Goal: Information Seeking & Learning: Learn about a topic

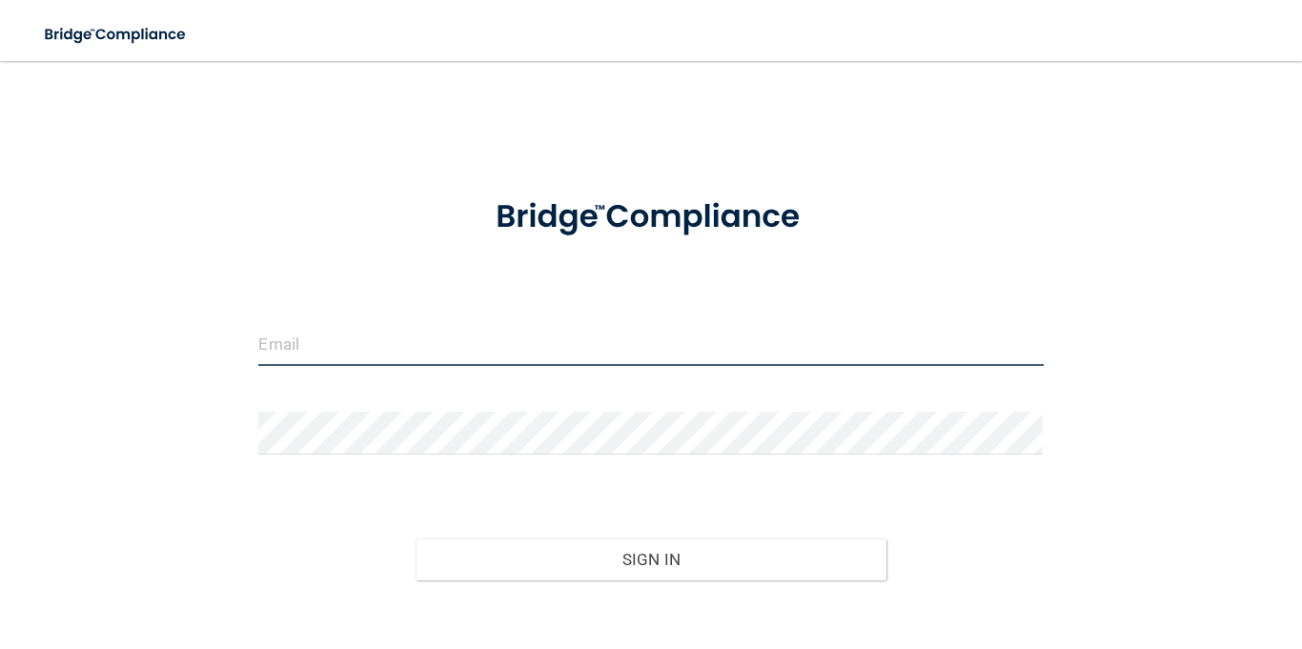
type input "[EMAIL_ADDRESS][DOMAIN_NAME]"
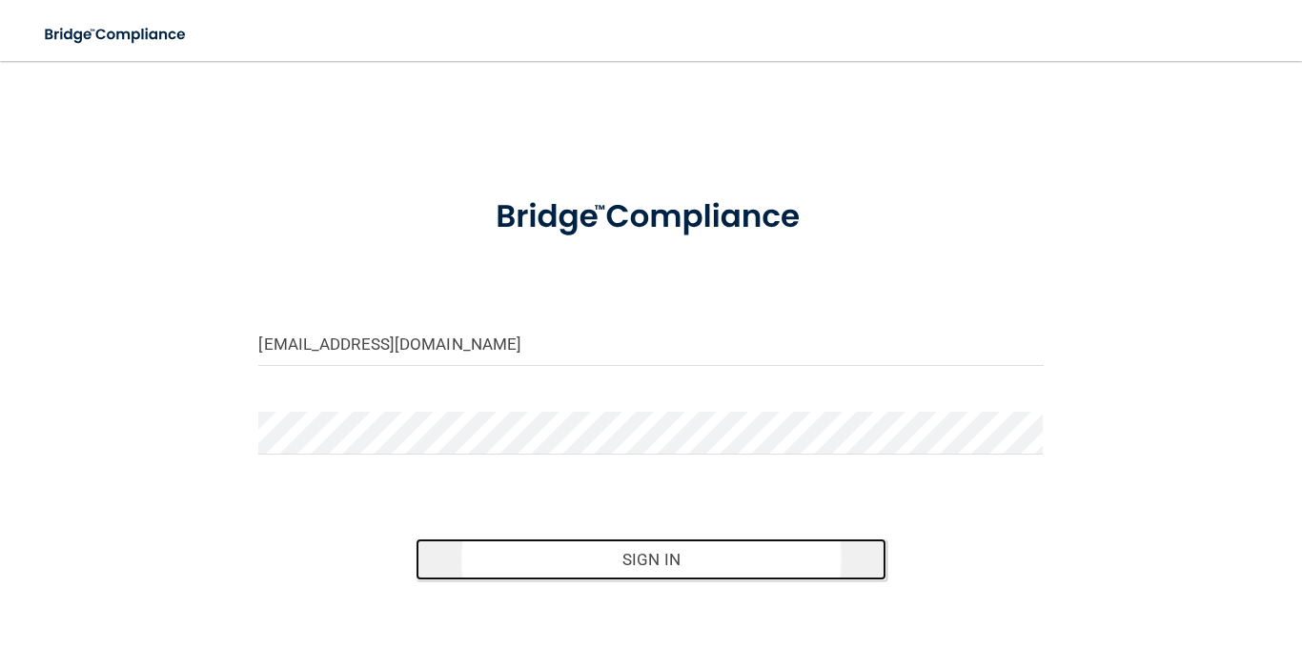
click at [702, 556] on button "Sign In" at bounding box center [651, 560] width 471 height 42
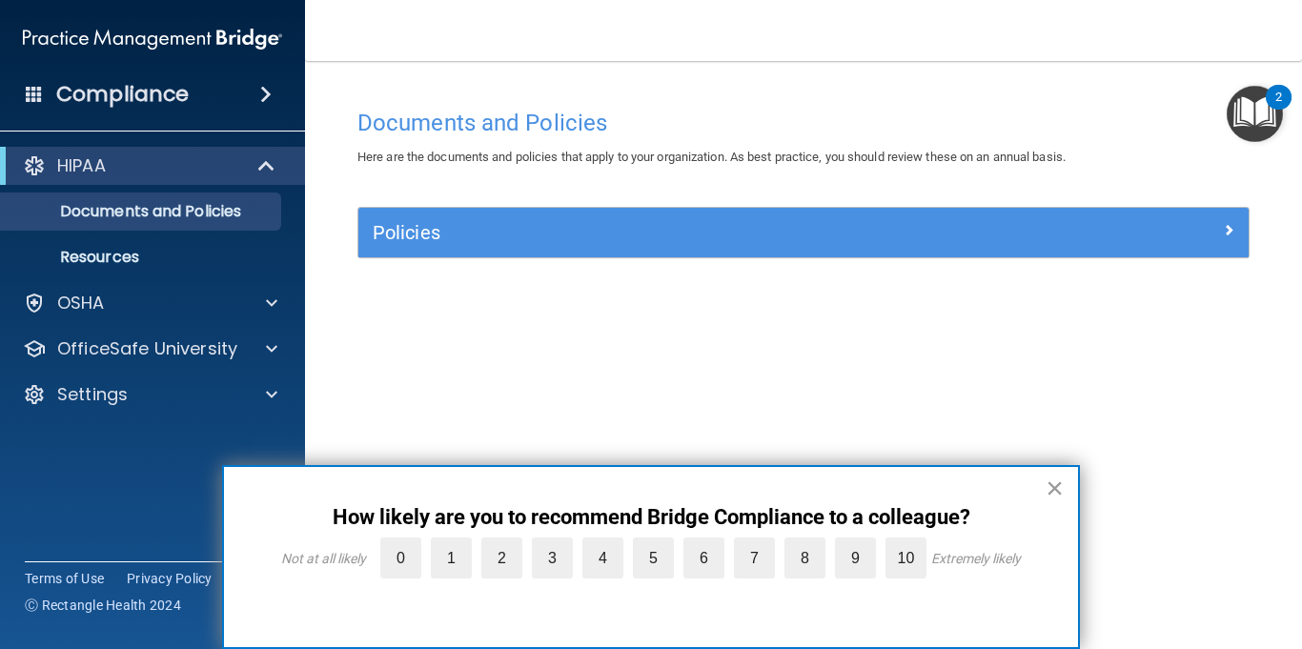
click at [1058, 494] on button "×" at bounding box center [1055, 488] width 18 height 31
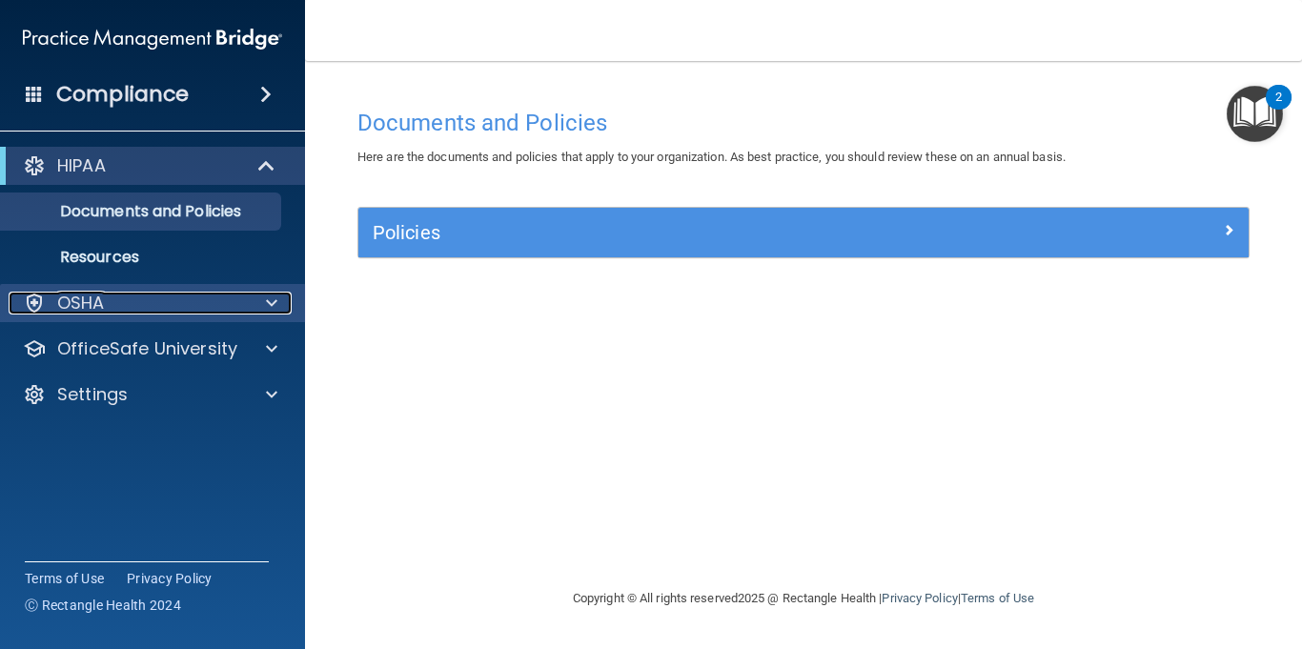
click at [272, 313] on span at bounding box center [271, 303] width 11 height 23
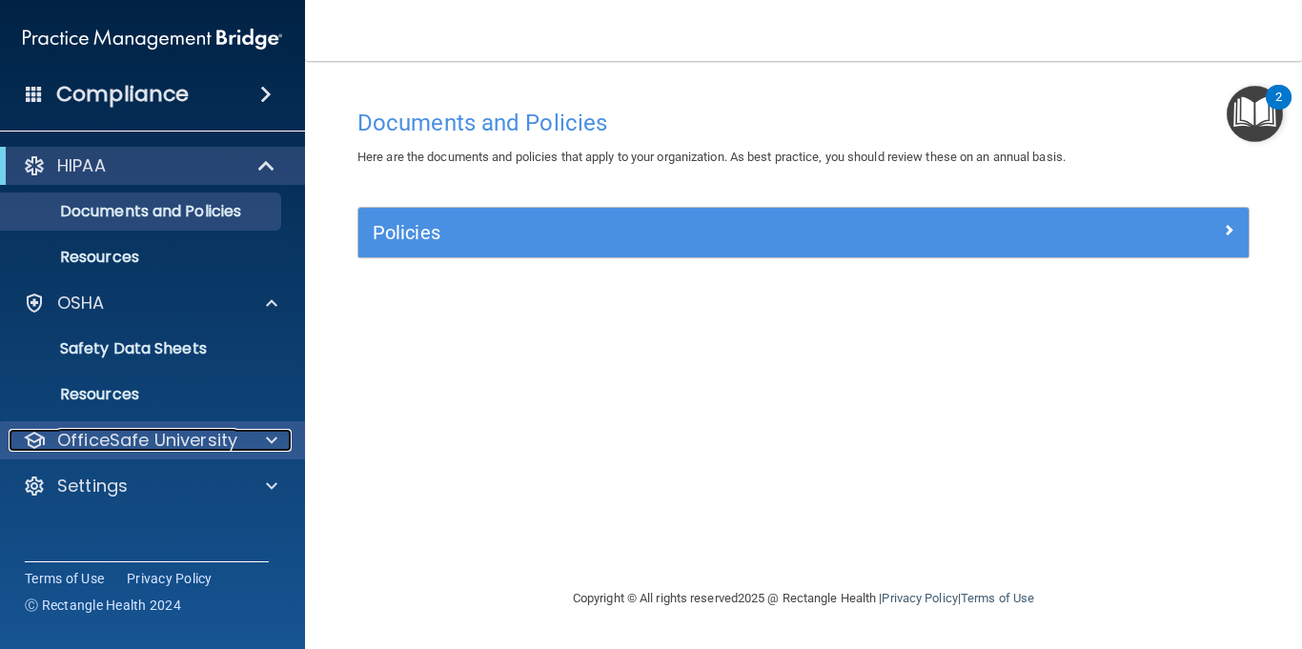
click at [269, 432] on span at bounding box center [271, 440] width 11 height 23
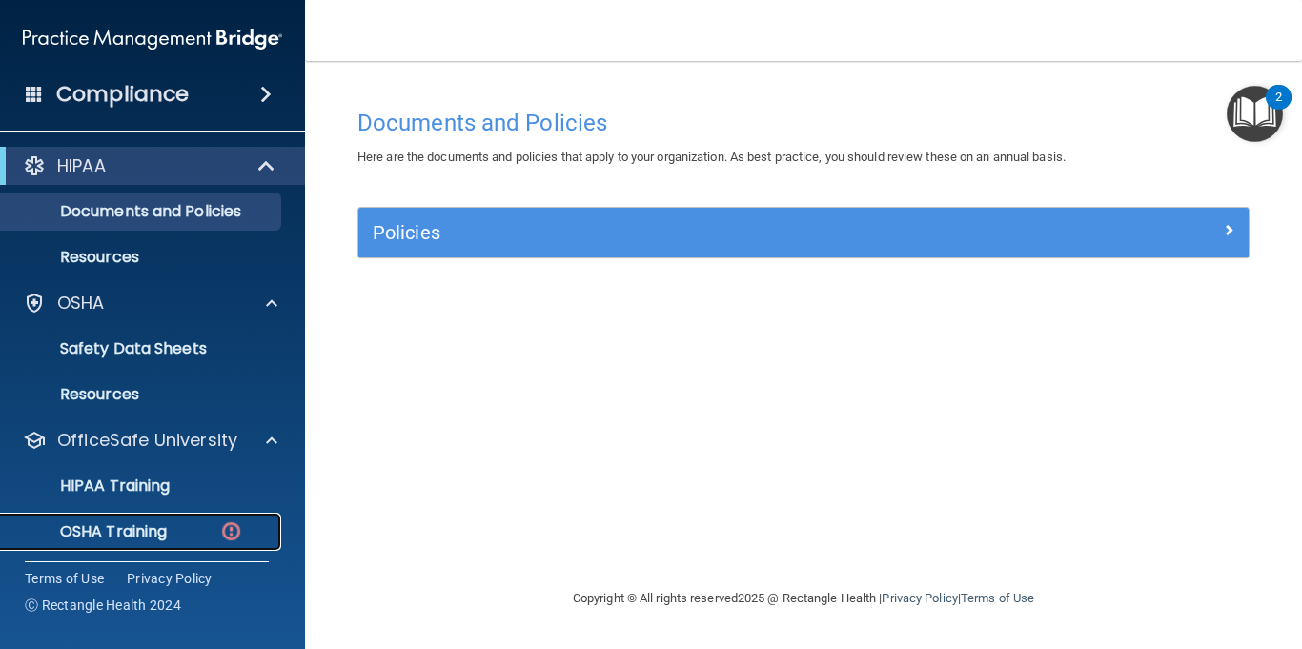
click at [167, 529] on p "OSHA Training" at bounding box center [89, 531] width 154 height 19
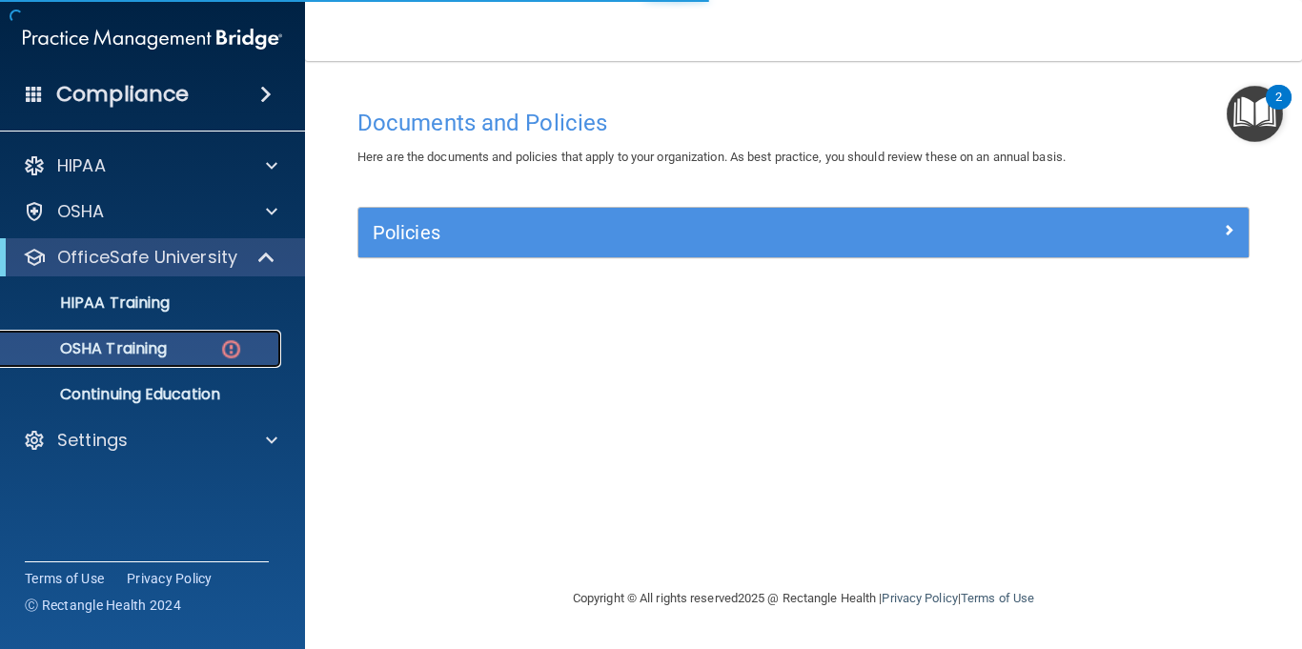
click at [229, 352] on img at bounding box center [231, 350] width 24 height 24
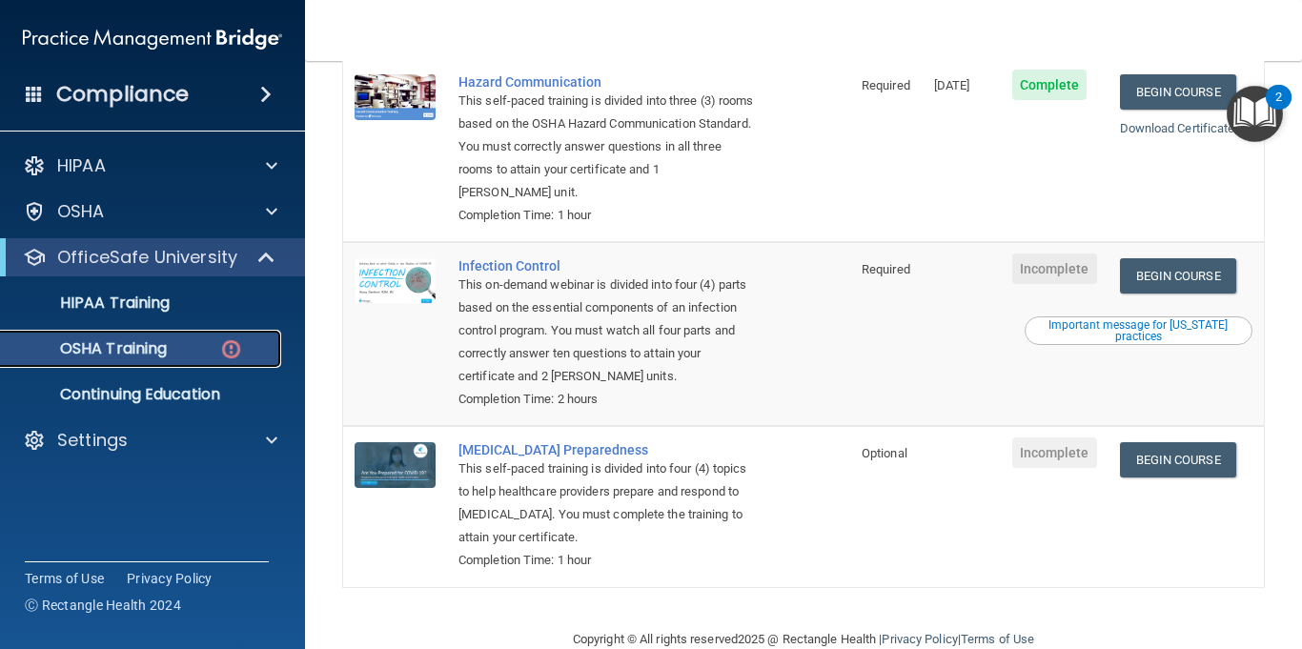
scroll to position [429, 0]
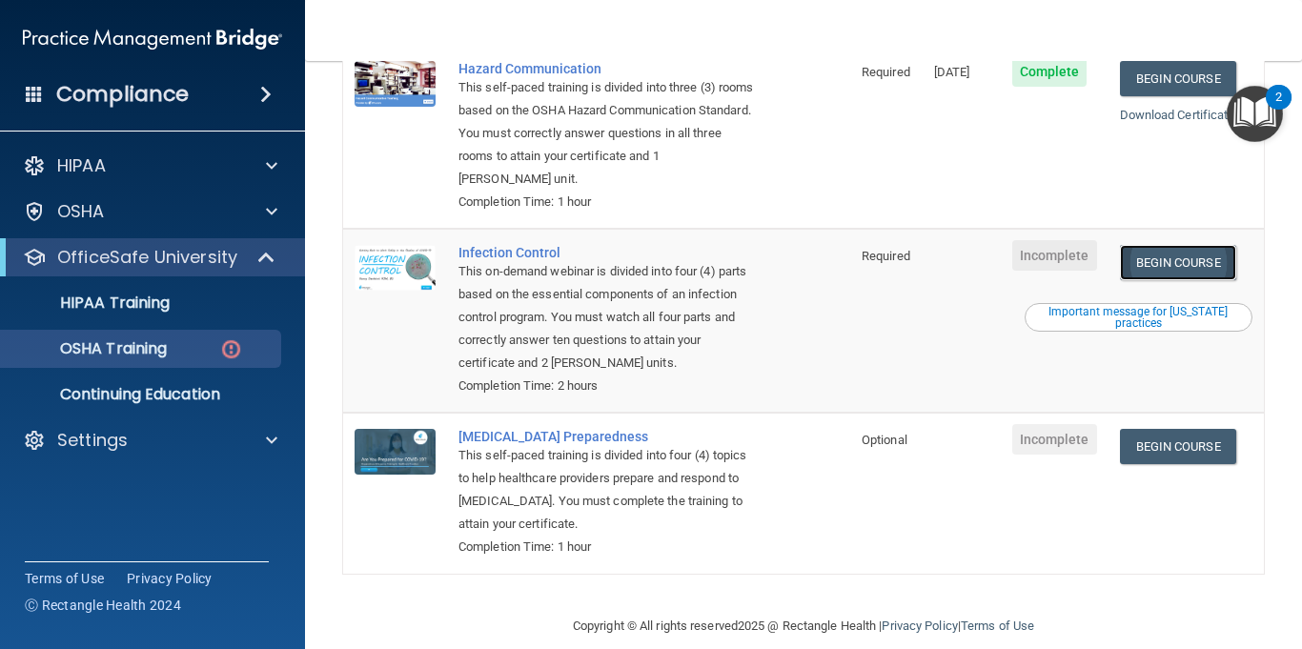
click at [1205, 245] on link "Begin Course" at bounding box center [1178, 262] width 116 height 35
click at [1198, 429] on link "Begin Course" at bounding box center [1178, 446] width 116 height 35
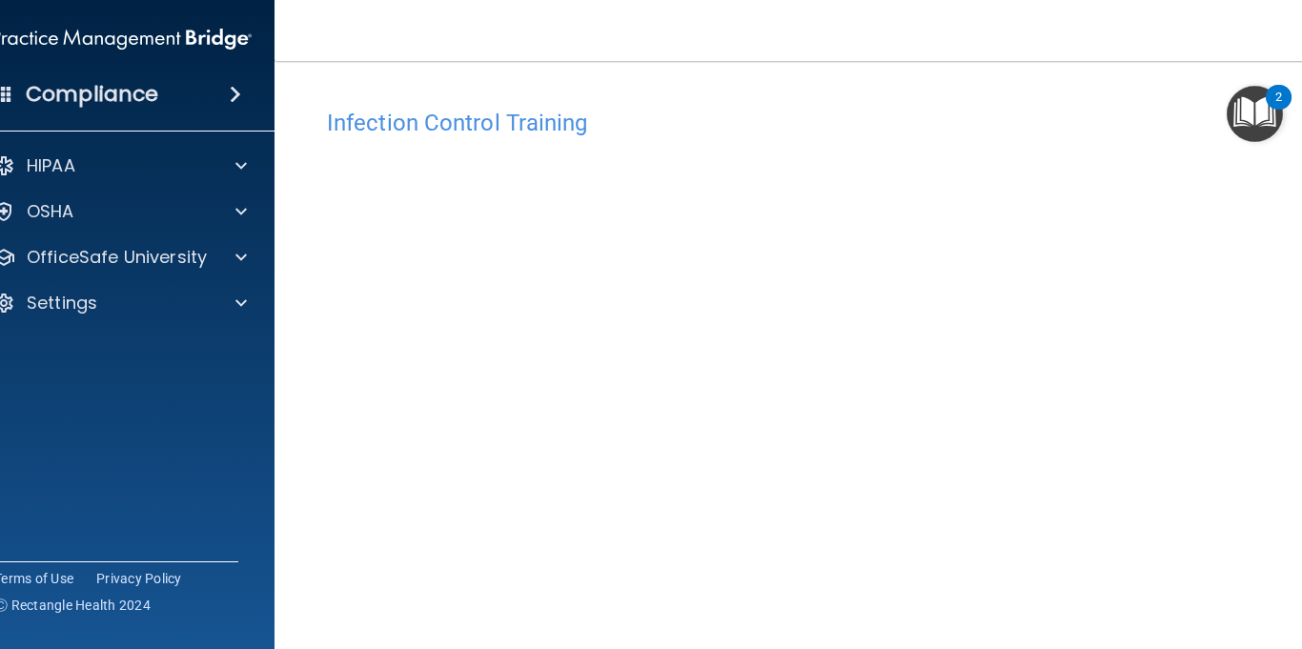
scroll to position [167, 0]
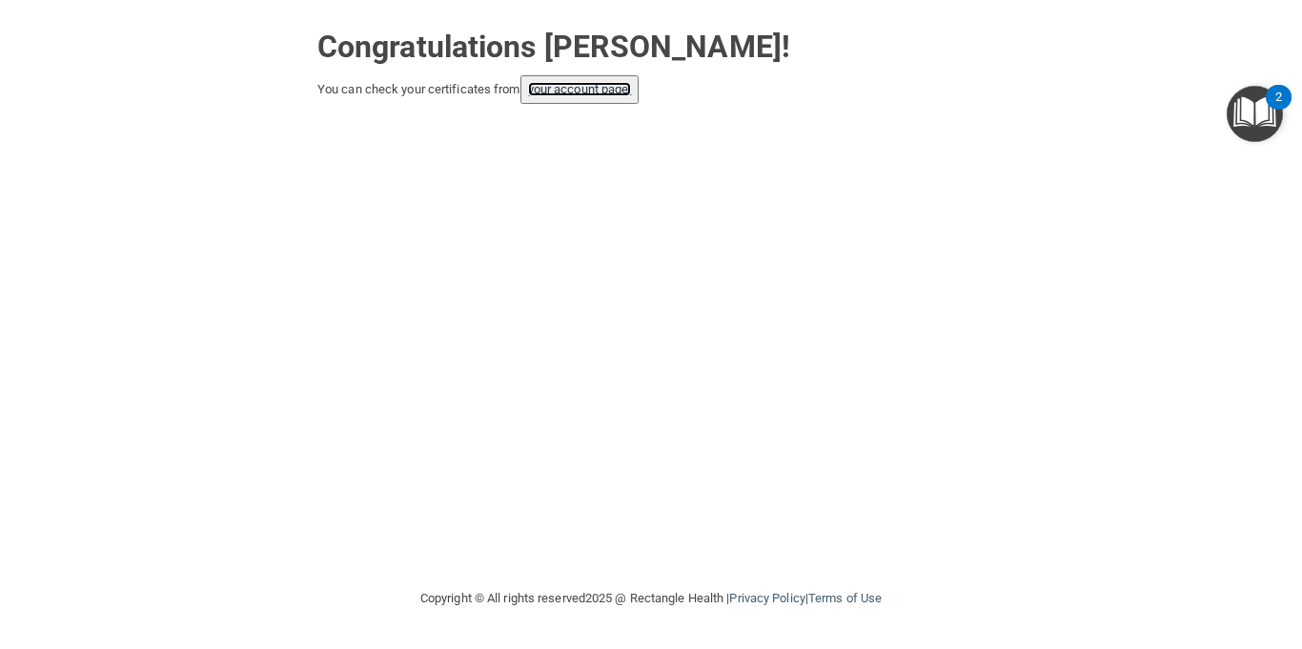
click at [606, 90] on link "your account page!" at bounding box center [580, 89] width 104 height 14
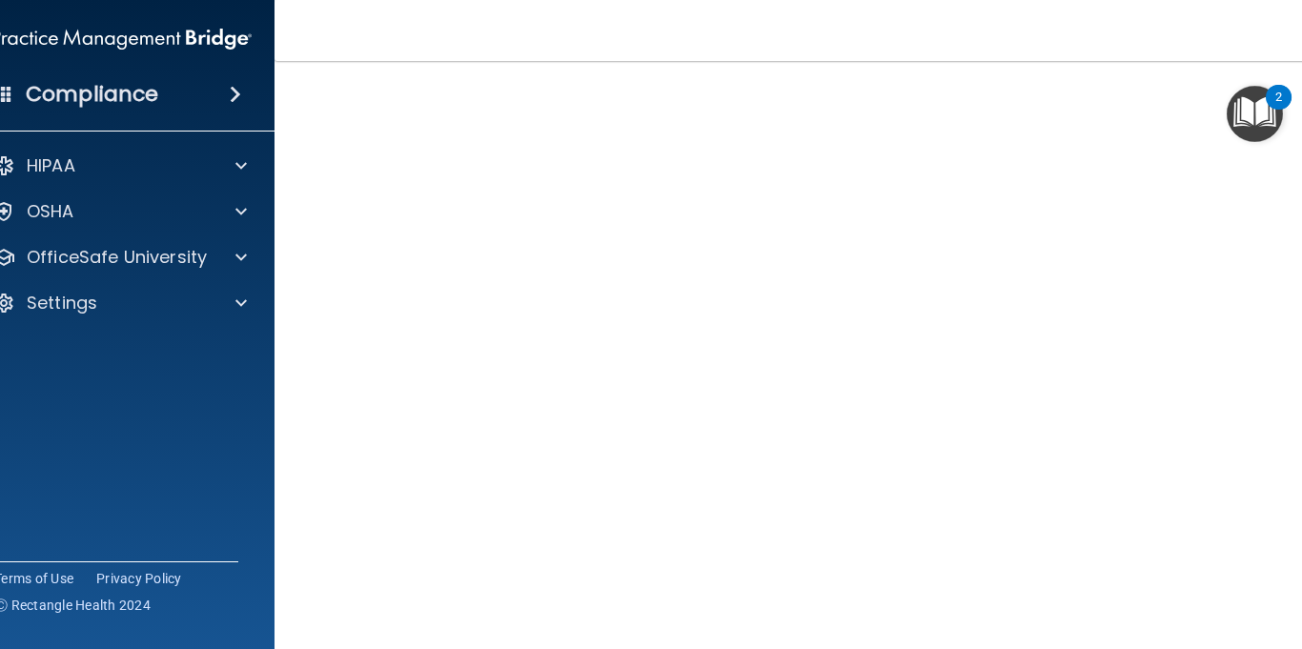
scroll to position [111, 0]
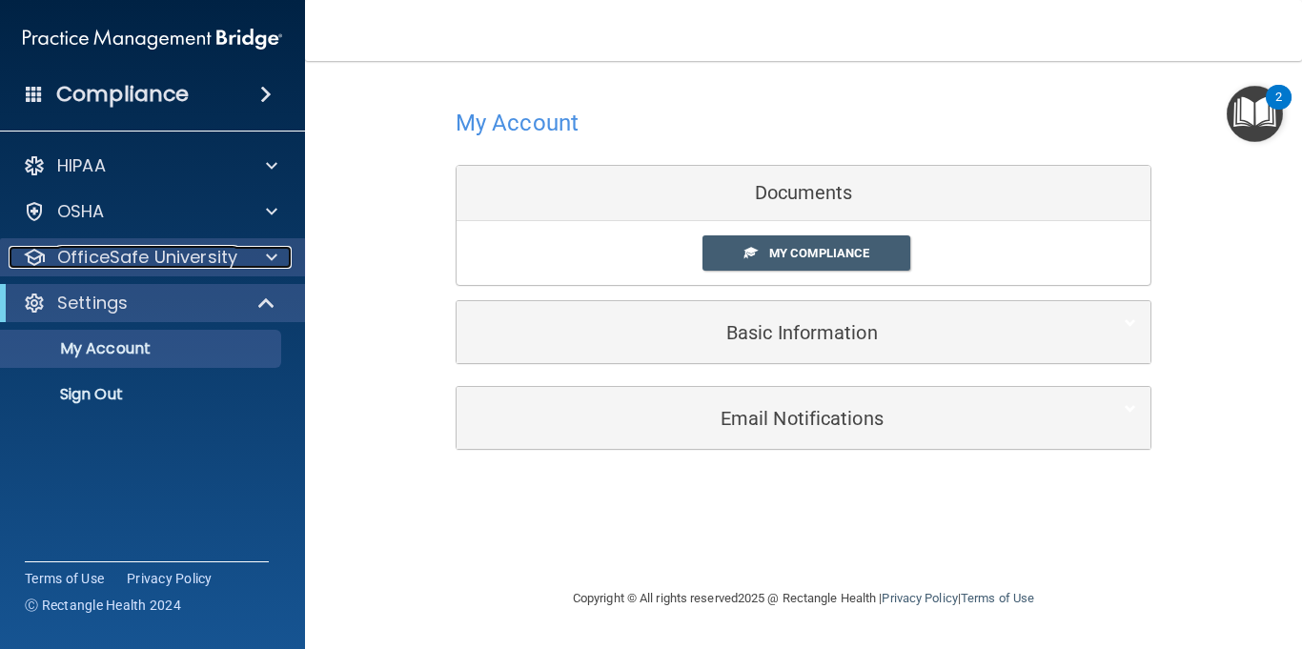
click at [275, 264] on span at bounding box center [271, 257] width 11 height 23
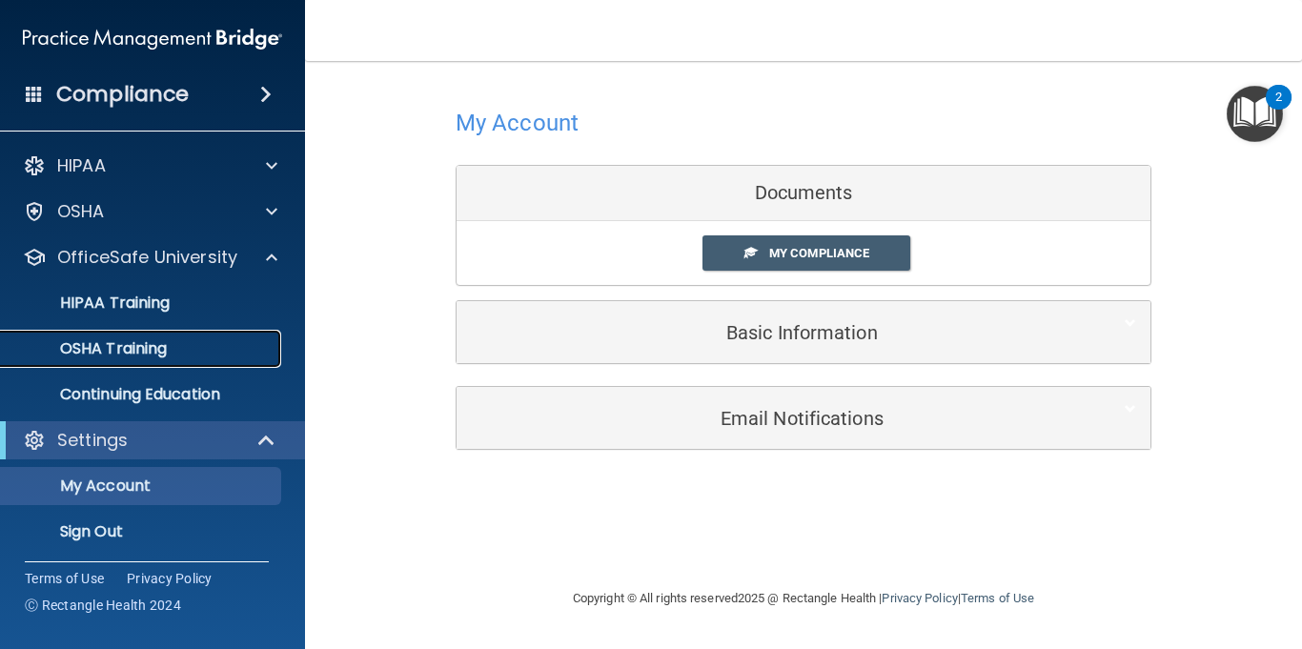
click at [139, 356] on p "OSHA Training" at bounding box center [89, 348] width 154 height 19
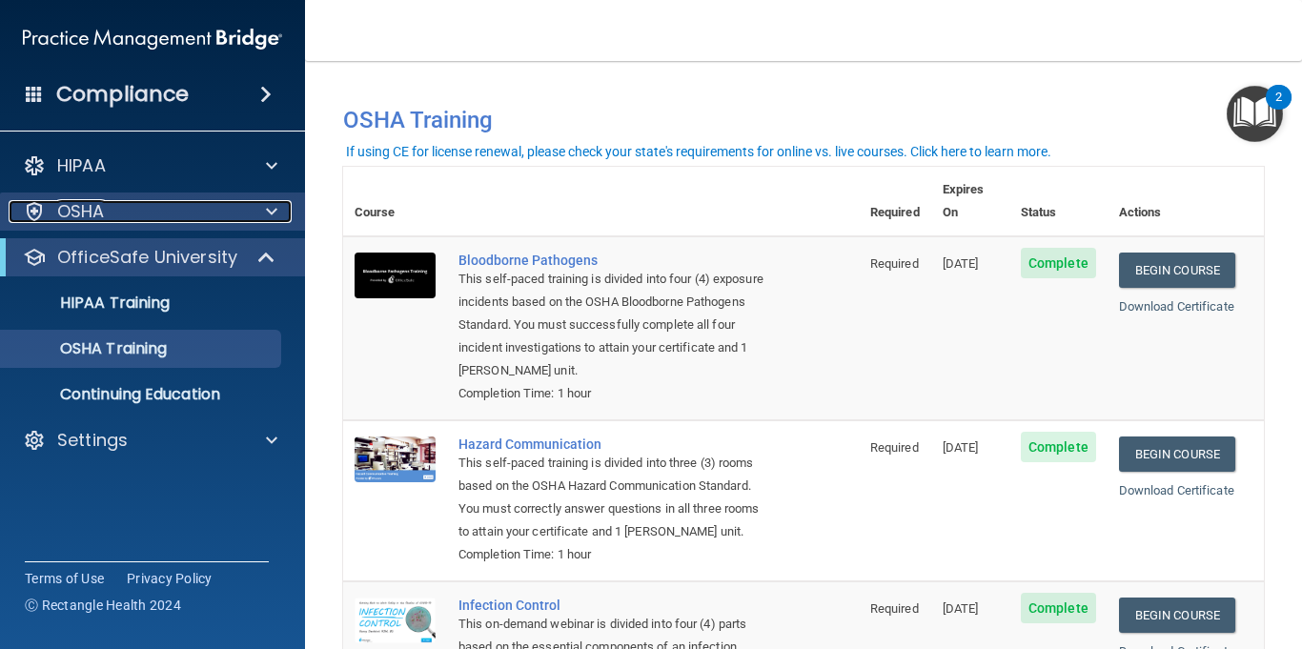
click at [277, 213] on div at bounding box center [269, 211] width 48 height 23
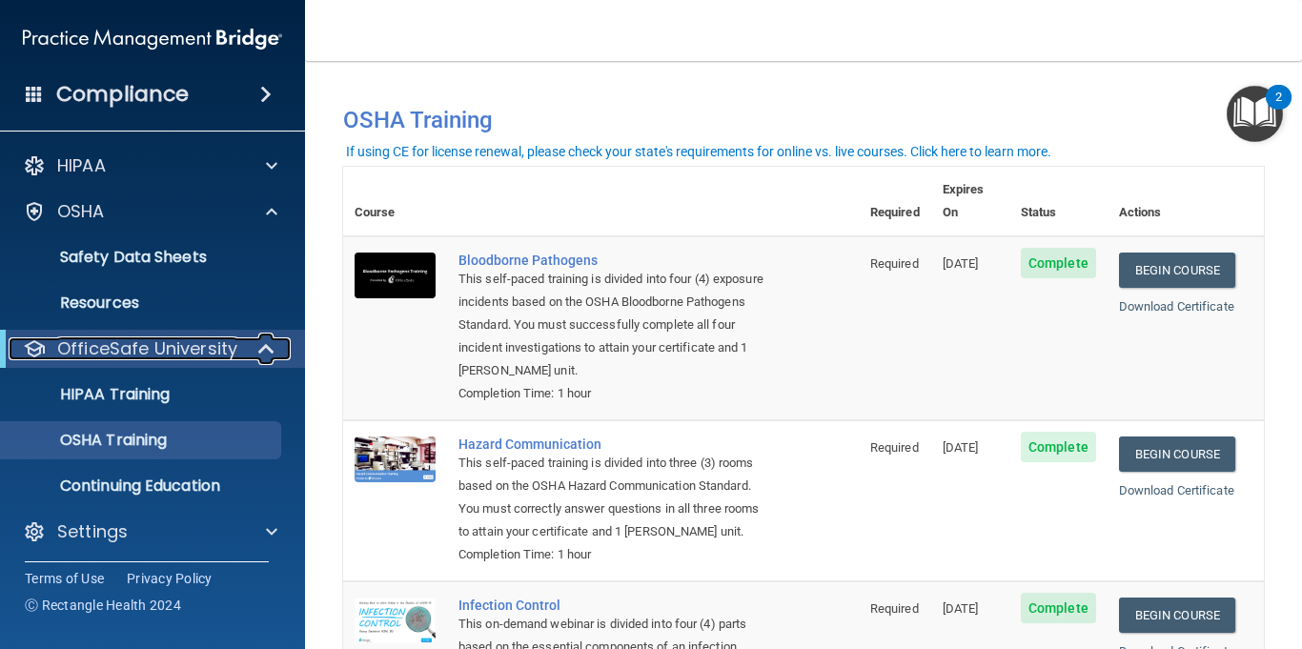
click at [268, 353] on span at bounding box center [268, 349] width 16 height 23
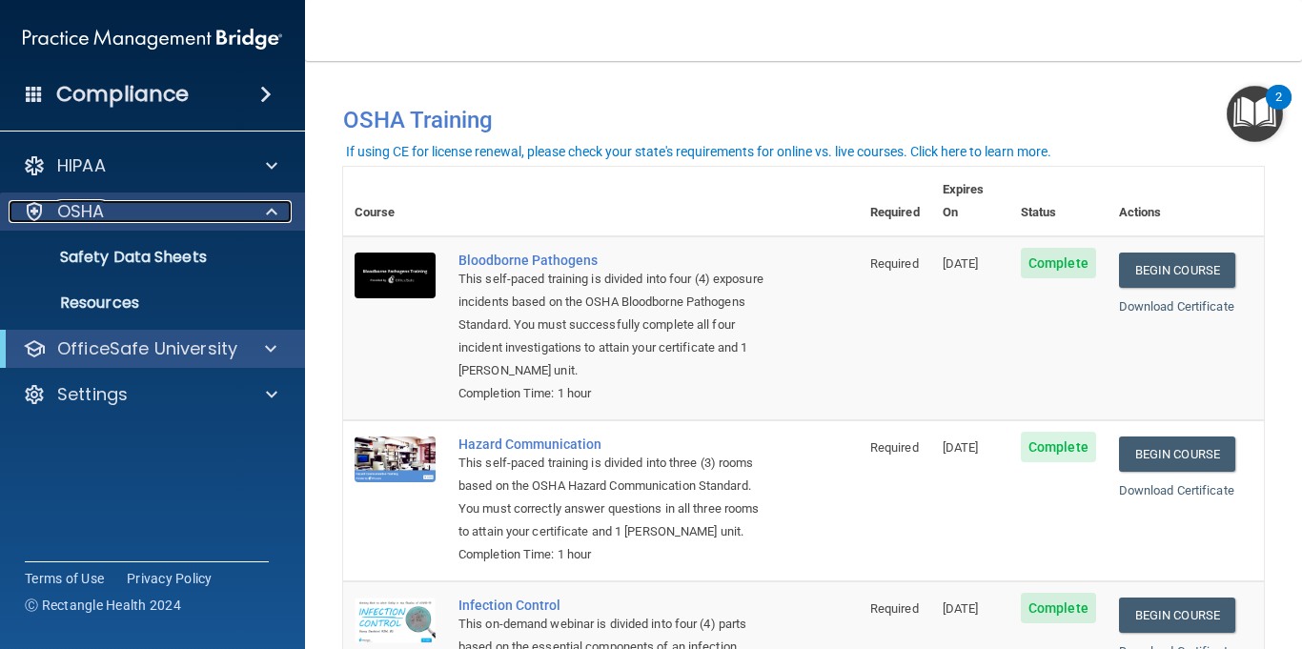
click at [271, 215] on span at bounding box center [271, 211] width 11 height 23
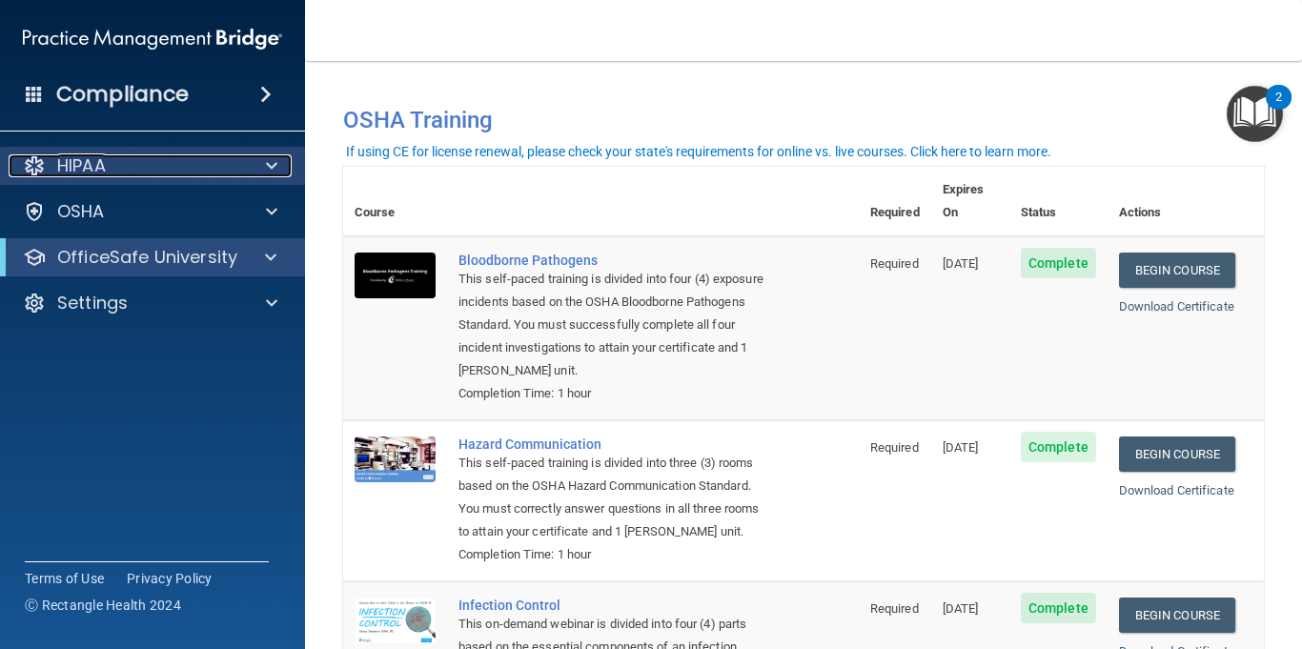
click at [283, 159] on div at bounding box center [269, 165] width 48 height 23
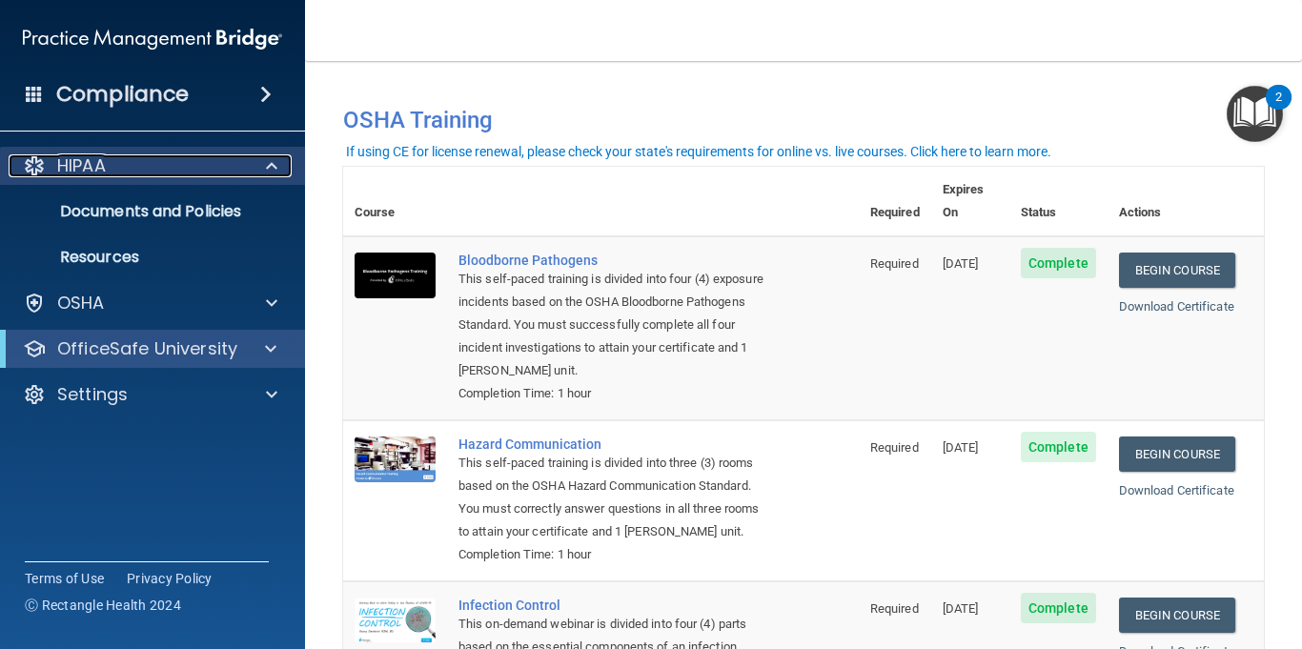
click at [271, 158] on span at bounding box center [271, 165] width 11 height 23
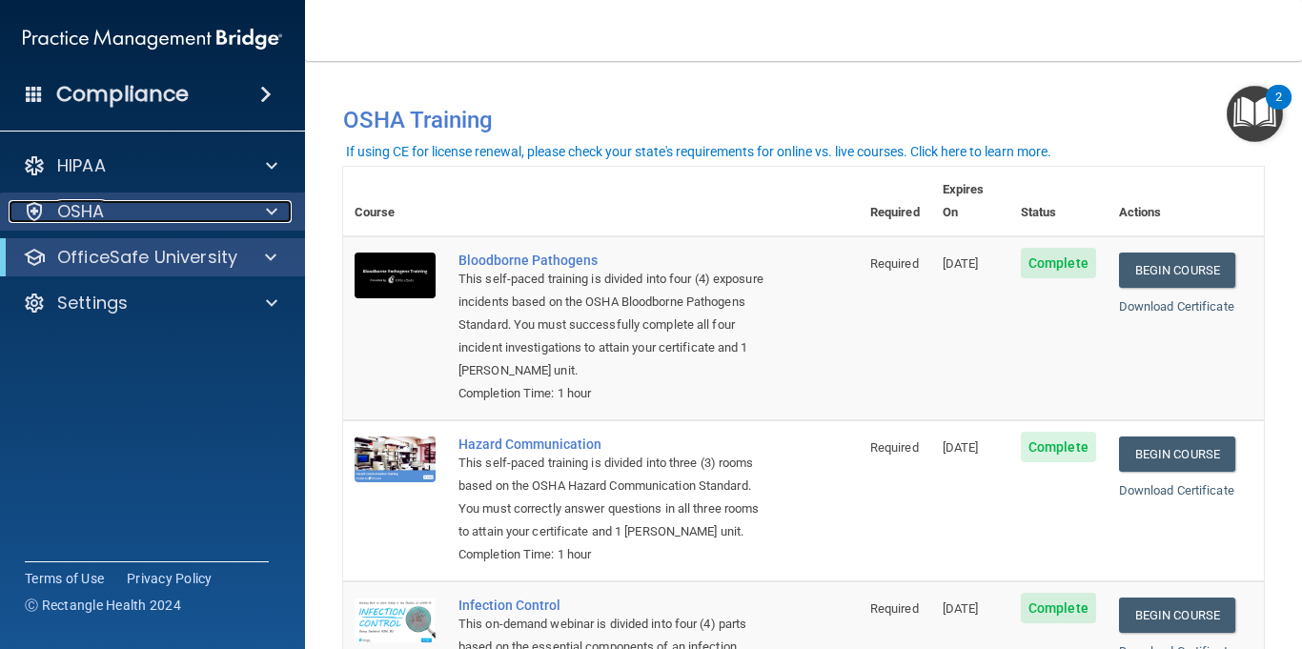
click at [283, 209] on div at bounding box center [269, 211] width 48 height 23
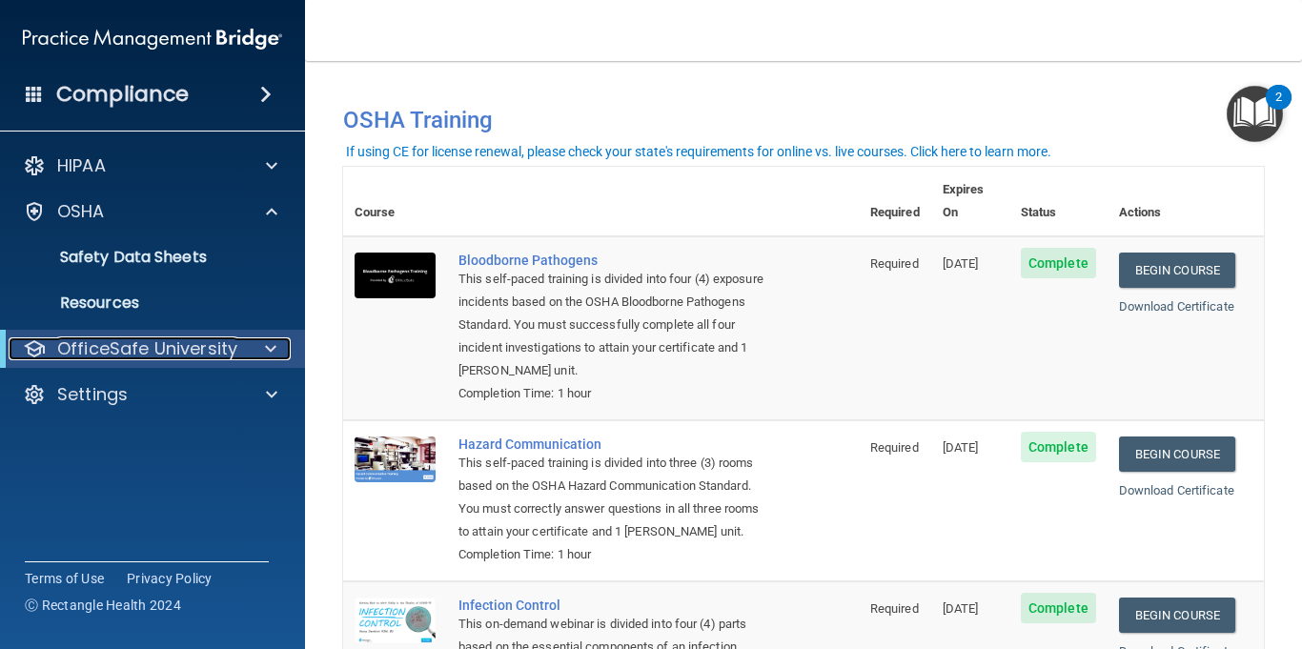
click at [276, 346] on span at bounding box center [270, 349] width 11 height 23
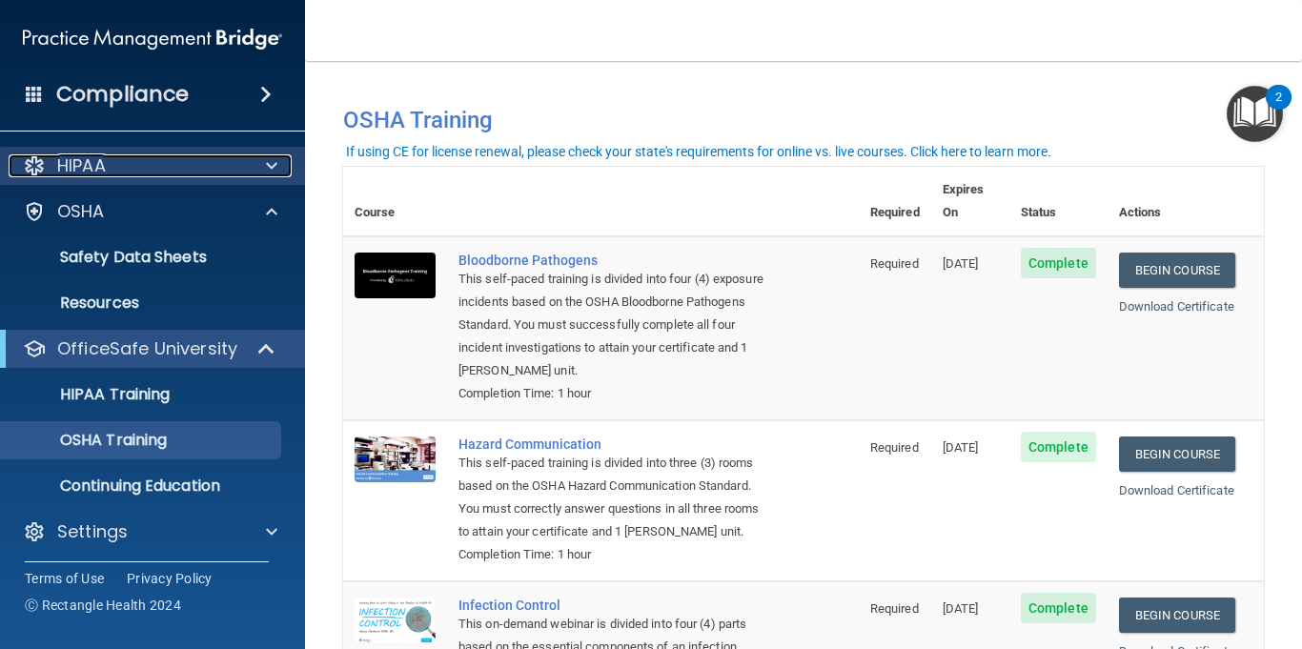
click at [272, 156] on span at bounding box center [271, 165] width 11 height 23
